Goal: Check status: Check status

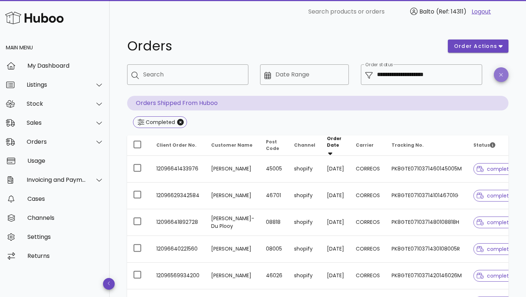
click at [500, 75] on icon "button" at bounding box center [500, 74] width 3 height 5
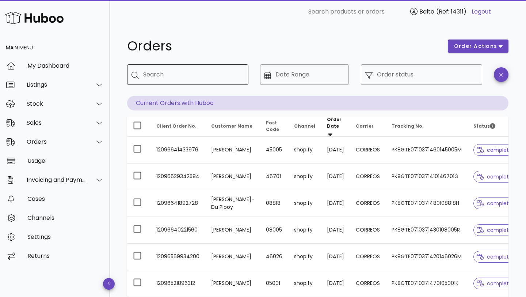
click at [165, 81] on div "Search" at bounding box center [192, 74] width 99 height 20
paste input "**********"
type input "**********"
click at [258, 49] on h1 "Orders" at bounding box center [283, 45] width 312 height 13
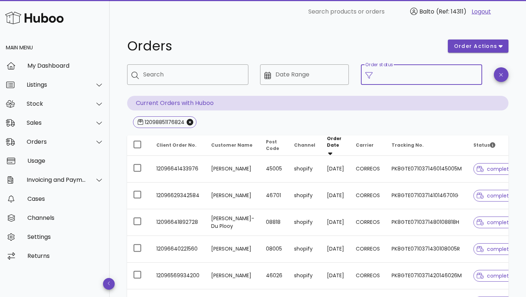
click at [390, 79] on input "Order status" at bounding box center [427, 75] width 101 height 12
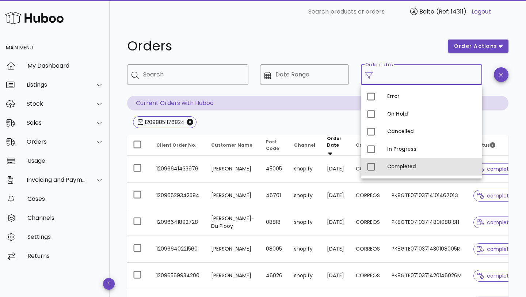
click at [398, 165] on div "Completed" at bounding box center [431, 167] width 89 height 6
type input "**********"
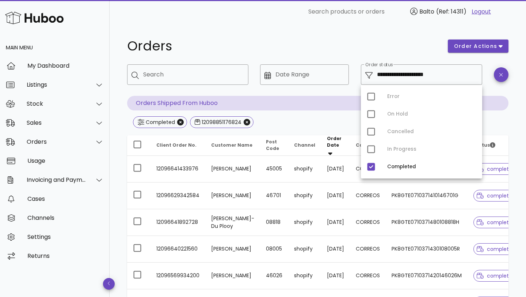
click at [405, 46] on h1 "Orders" at bounding box center [283, 45] width 312 height 13
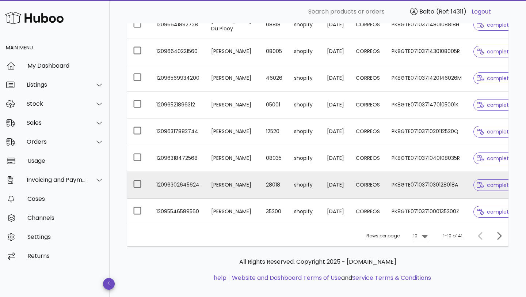
scroll to position [198, 0]
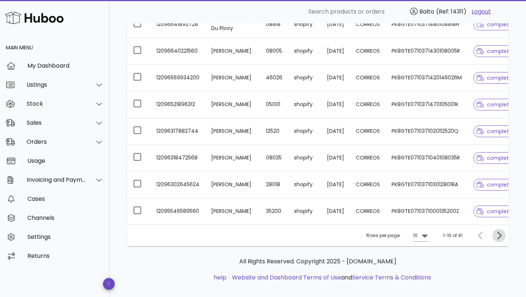
click at [501, 237] on icon "Next page" at bounding box center [499, 235] width 4 height 8
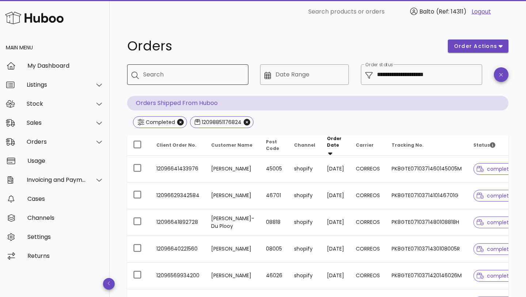
click at [163, 72] on input "Search" at bounding box center [192, 75] width 99 height 12
click at [182, 119] on icon "Close" at bounding box center [180, 122] width 7 height 7
click at [211, 105] on p "Current Orders with Huboo" at bounding box center [317, 103] width 381 height 15
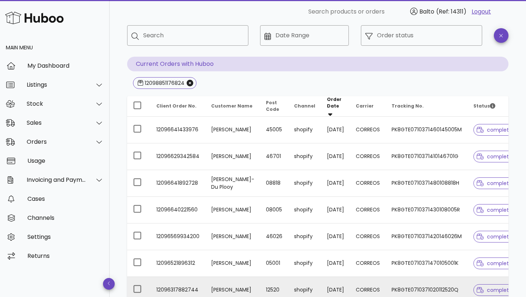
scroll to position [38, 0]
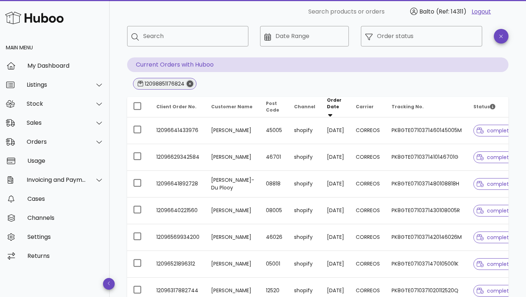
click at [190, 86] on icon "Close" at bounding box center [190, 83] width 7 height 7
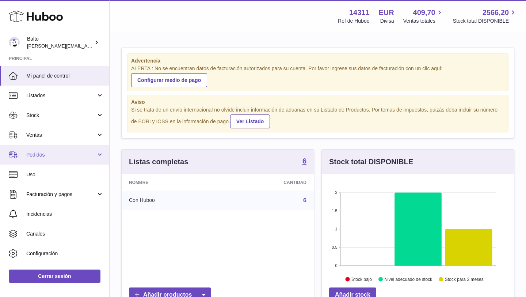
scroll to position [114, 192]
click at [59, 158] on link "Pedidos" at bounding box center [54, 155] width 109 height 20
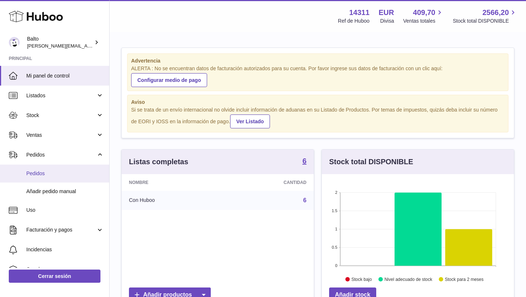
click at [50, 173] on span "Pedidos" at bounding box center [64, 173] width 77 height 7
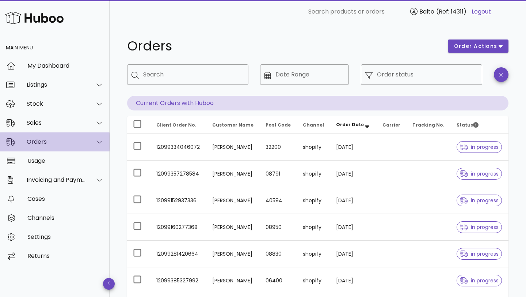
click at [64, 145] on div "Orders" at bounding box center [55, 141] width 110 height 19
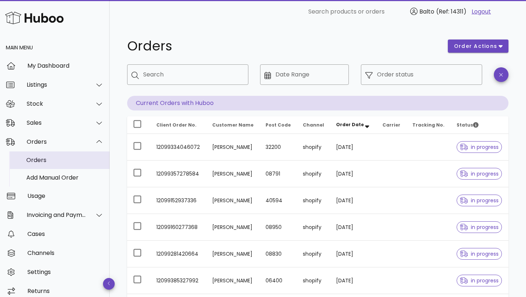
click at [53, 161] on div "Orders" at bounding box center [64, 159] width 77 height 7
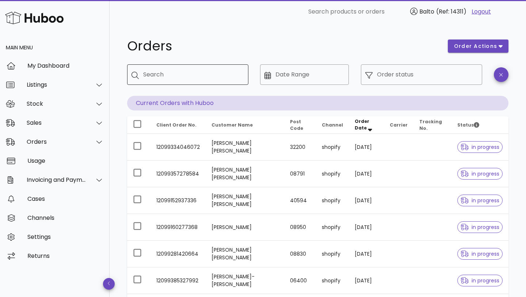
click at [166, 77] on input "Search" at bounding box center [192, 75] width 99 height 12
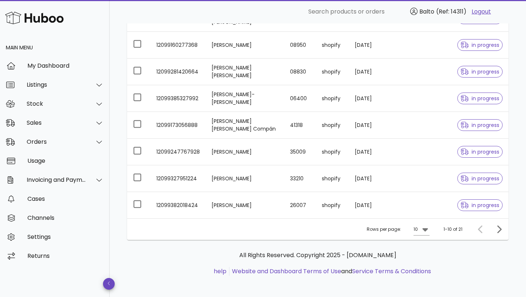
scroll to position [183, 0]
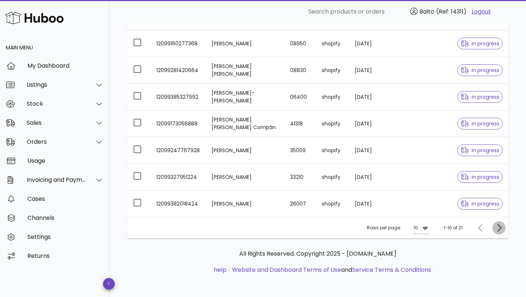
click at [497, 229] on icon "Next page" at bounding box center [499, 227] width 9 height 9
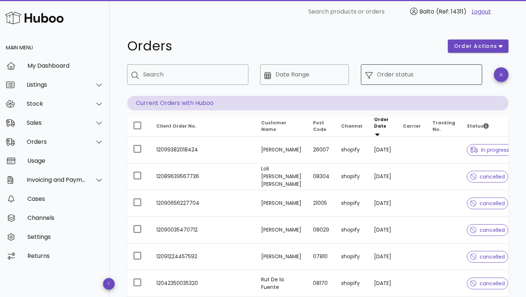
click at [378, 74] on input "Order status" at bounding box center [427, 75] width 101 height 12
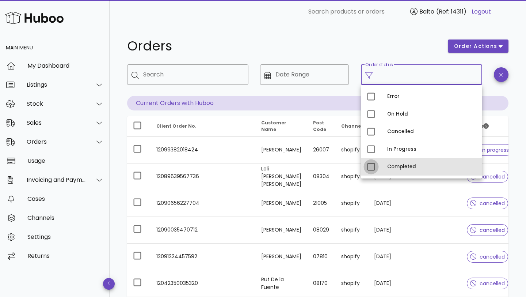
click at [374, 167] on div at bounding box center [371, 166] width 12 height 12
type input "**********"
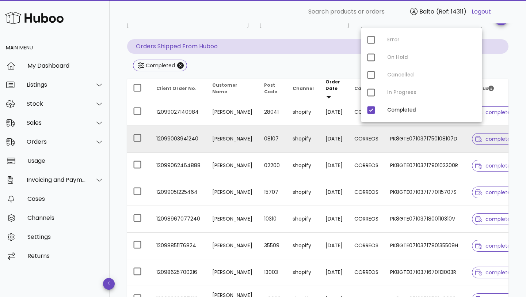
scroll to position [60, 0]
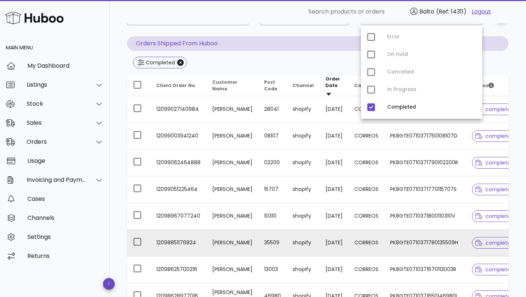
click at [261, 239] on td "35509" at bounding box center [272, 242] width 28 height 27
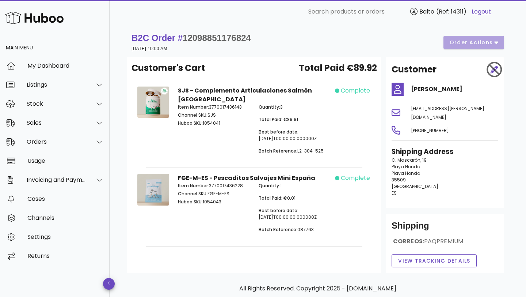
drag, startPoint x: 438, startPoint y: 99, endPoint x: 412, endPoint y: 90, distance: 27.1
click at [412, 90] on h4 "[PERSON_NAME]" at bounding box center [454, 89] width 87 height 9
copy h4 "[PERSON_NAME]"
